Goal: Task Accomplishment & Management: Complete application form

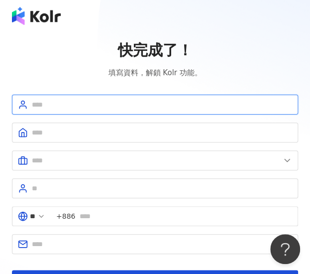
click at [81, 99] on input "text" at bounding box center [162, 104] width 261 height 11
click at [70, 109] on input "text" at bounding box center [162, 104] width 261 height 11
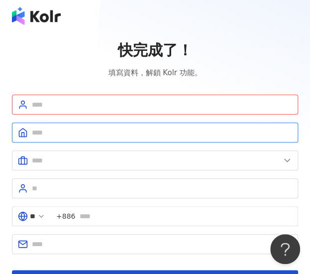
click at [64, 136] on input "text" at bounding box center [162, 132] width 261 height 11
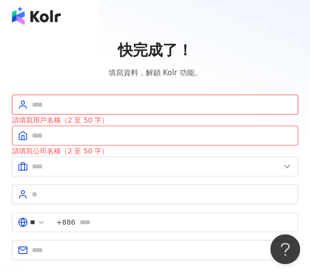
click at [89, 99] on input "text" at bounding box center [162, 104] width 261 height 11
type input "*"
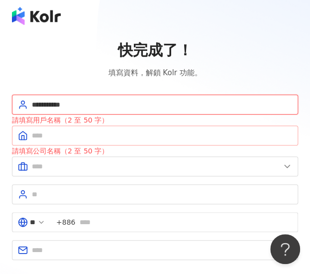
type input "**********"
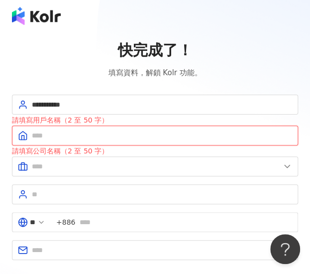
click at [88, 136] on input "text" at bounding box center [162, 135] width 261 height 11
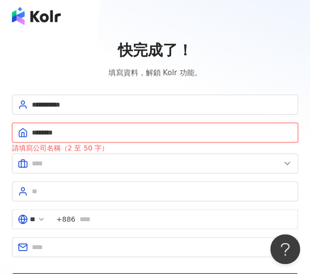
type input "********"
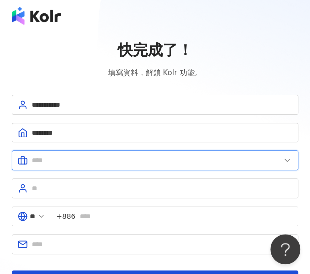
click at [60, 155] on input "text" at bounding box center [156, 160] width 249 height 11
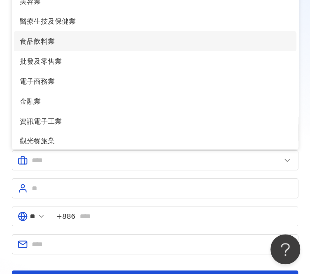
click at [78, 43] on span "食品飲料業" at bounding box center [155, 41] width 270 height 11
type input "*****"
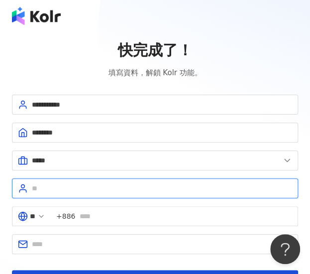
click at [124, 185] on input "text" at bounding box center [162, 188] width 261 height 11
type input "******"
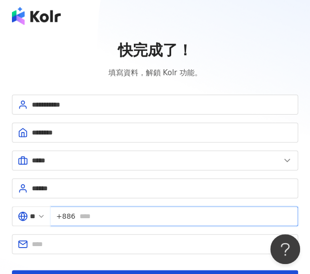
click at [97, 220] on input "text" at bounding box center [185, 216] width 213 height 11
type input "**********"
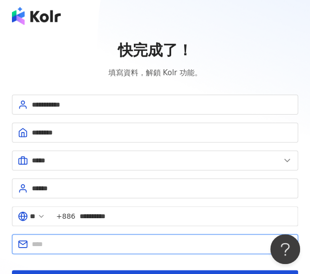
click at [129, 241] on input "text" at bounding box center [162, 244] width 261 height 11
type input "**********"
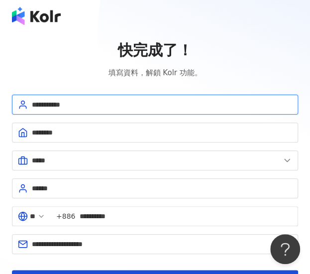
click at [158, 106] on input "**********" at bounding box center [162, 104] width 261 height 11
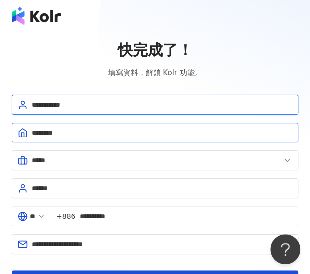
scroll to position [66, 0]
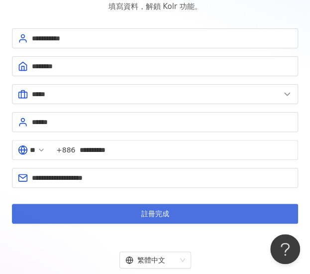
click at [111, 214] on button "註冊完成" at bounding box center [155, 214] width 286 height 20
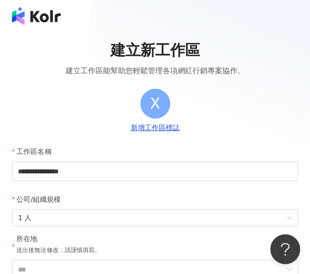
scroll to position [66, 0]
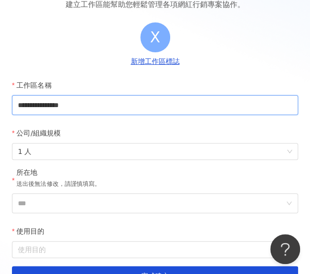
click at [65, 107] on input "**********" at bounding box center [155, 105] width 286 height 20
drag, startPoint x: 56, startPoint y: 107, endPoint x: 97, endPoint y: 107, distance: 40.8
click at [97, 107] on input "**********" at bounding box center [155, 105] width 286 height 20
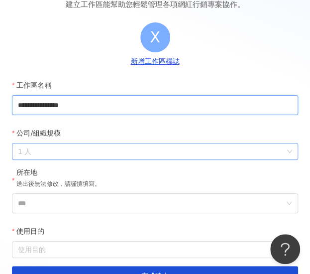
click at [50, 155] on span "1 人" at bounding box center [155, 151] width 274 height 16
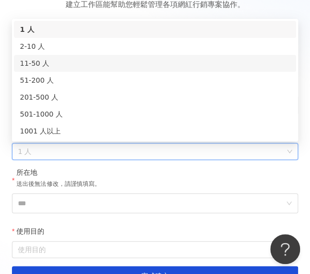
click at [64, 58] on div "11-50 人" at bounding box center [155, 63] width 270 height 11
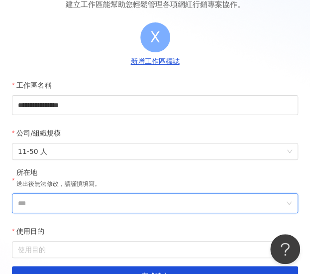
click at [51, 195] on input "***" at bounding box center [151, 203] width 267 height 19
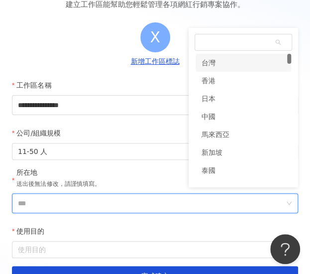
click at [227, 59] on div "台灣" at bounding box center [244, 63] width 96 height 18
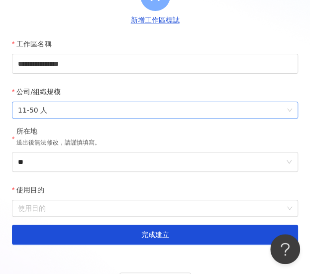
scroll to position [133, 0]
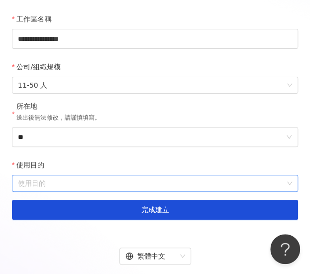
click at [50, 180] on input "使用目的" at bounding box center [155, 183] width 274 height 16
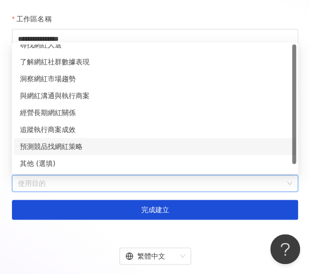
scroll to position [0, 0]
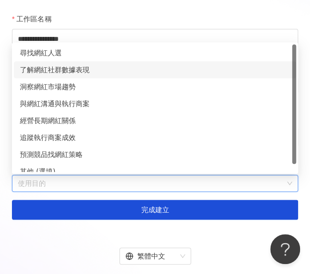
click at [89, 71] on div "了解網紅社群數據表現" at bounding box center [155, 69] width 270 height 11
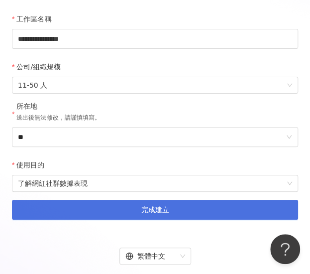
click at [138, 212] on button "完成建立" at bounding box center [155, 210] width 286 height 20
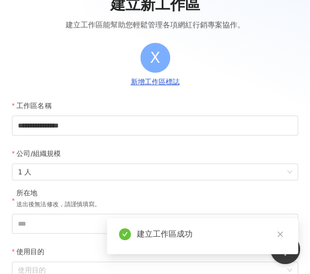
scroll to position [133, 0]
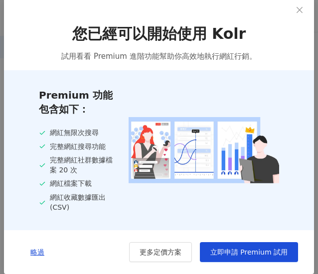
scroll to position [12, 0]
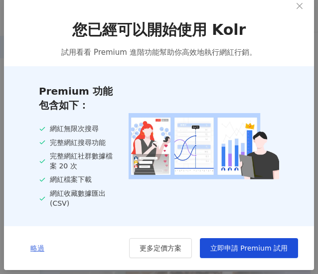
click at [34, 246] on span "略過" at bounding box center [37, 248] width 14 height 8
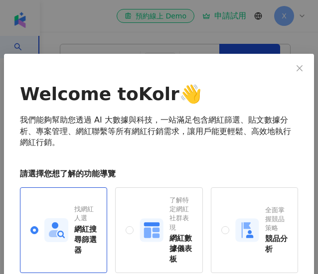
scroll to position [54, 0]
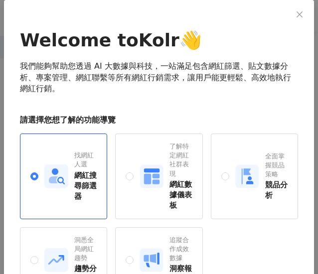
drag, startPoint x: 174, startPoint y: 176, endPoint x: 201, endPoint y: 180, distance: 27.6
click at [174, 176] on div "了解特定網紅社群表現" at bounding box center [180, 160] width 22 height 36
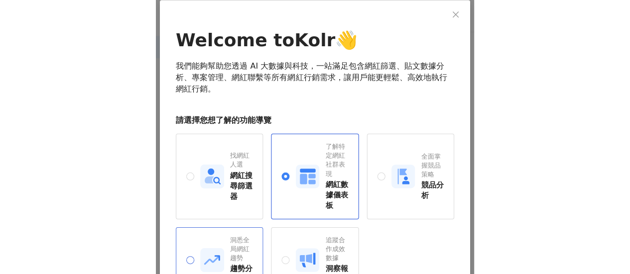
scroll to position [120, 0]
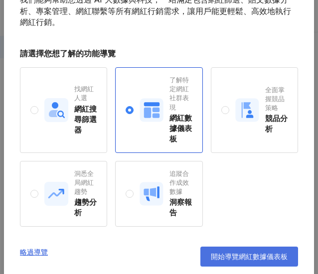
click at [225, 261] on button "開始導覽網紅數據儀表板" at bounding box center [249, 257] width 98 height 20
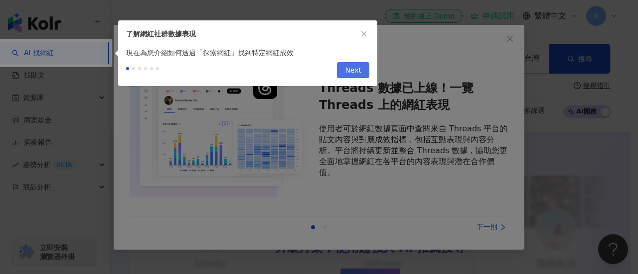
click at [310, 71] on span "Next" at bounding box center [353, 71] width 16 height 16
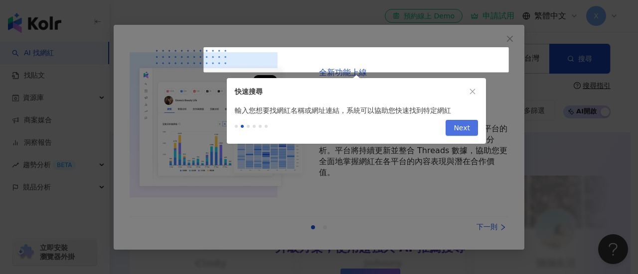
type input "**********"
click at [310, 133] on button "Next" at bounding box center [461, 128] width 32 height 16
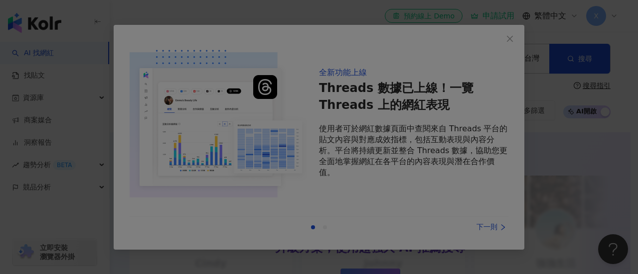
click at [310, 172] on div at bounding box center [319, 137] width 638 height 274
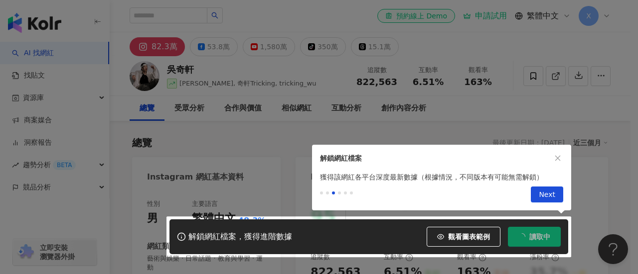
click at [310, 239] on div at bounding box center [319, 137] width 638 height 274
click at [310, 241] on div at bounding box center [319, 137] width 638 height 274
click at [310, 237] on div at bounding box center [319, 137] width 638 height 274
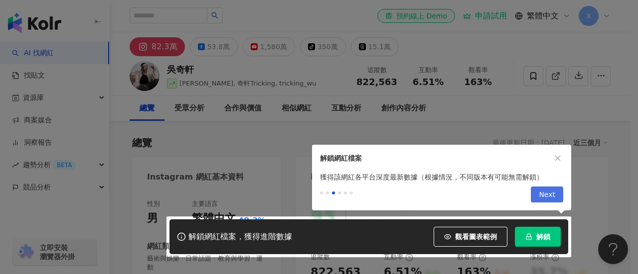
click at [310, 194] on span "Next" at bounding box center [546, 195] width 16 height 16
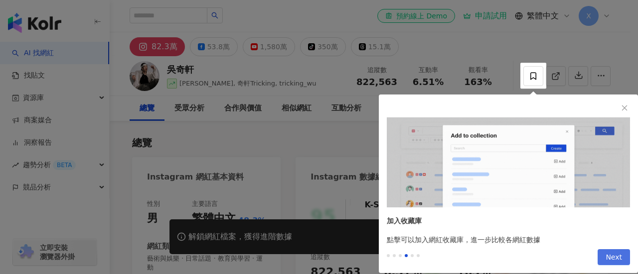
click at [310, 262] on span "Next" at bounding box center [613, 258] width 16 height 16
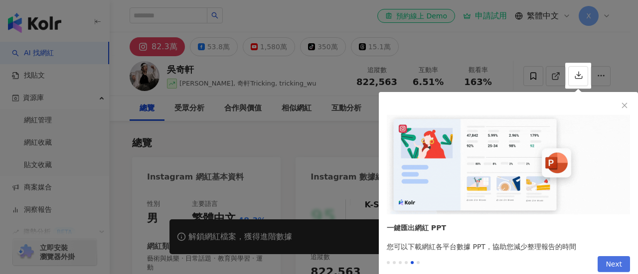
click at [310, 262] on span "Next" at bounding box center [613, 265] width 16 height 16
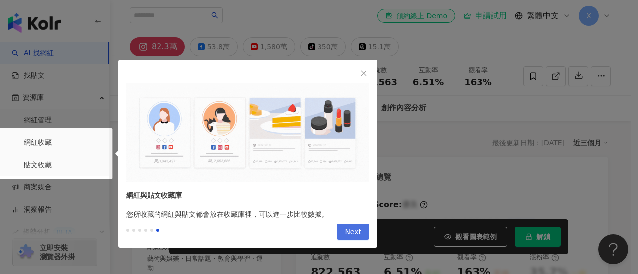
click at [310, 232] on button "Next" at bounding box center [353, 232] width 32 height 16
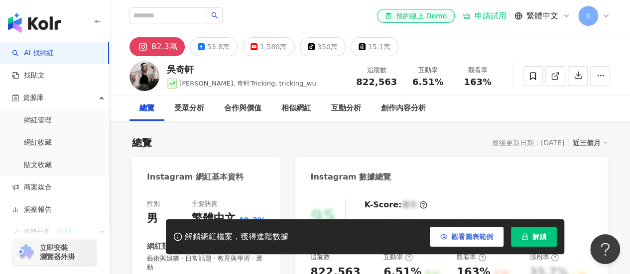
click at [310, 235] on span "觀看圖表範例" at bounding box center [472, 237] width 42 height 8
click at [310, 233] on button "觀看圖表範例" at bounding box center [467, 237] width 74 height 20
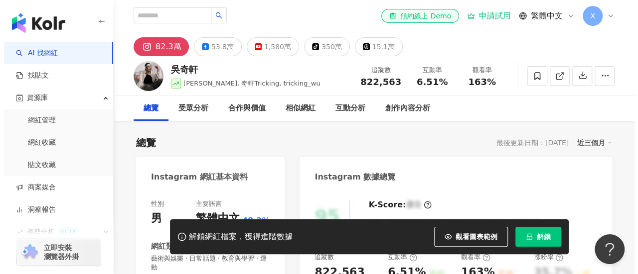
scroll to position [133, 0]
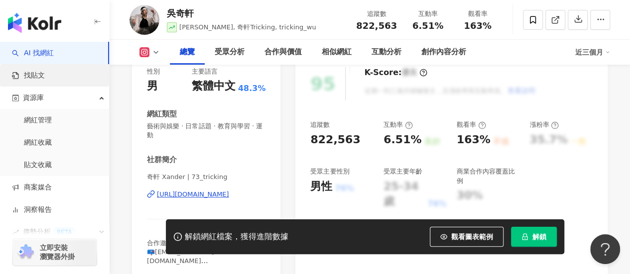
click at [45, 79] on link "找貼文" at bounding box center [28, 76] width 33 height 10
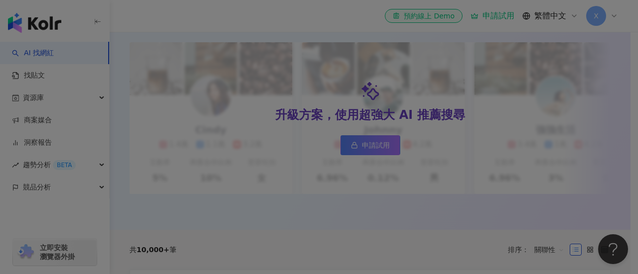
click at [310, 78] on div at bounding box center [319, 137] width 638 height 274
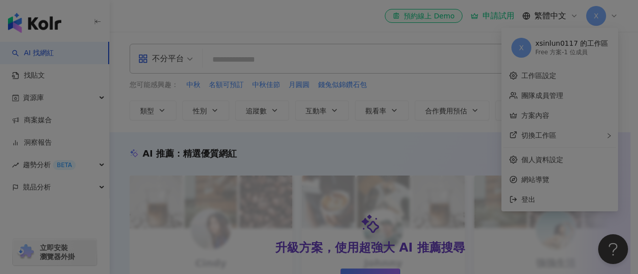
click at [227, 50] on div at bounding box center [319, 137] width 638 height 274
click at [310, 162] on div at bounding box center [319, 137] width 638 height 274
